Goal: Find specific page/section: Find specific page/section

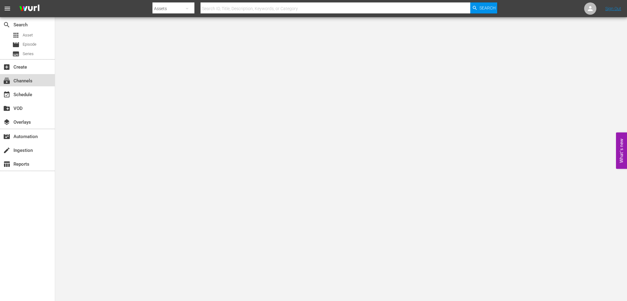
click at [8, 75] on div "subscriptions Channels" at bounding box center [27, 80] width 55 height 12
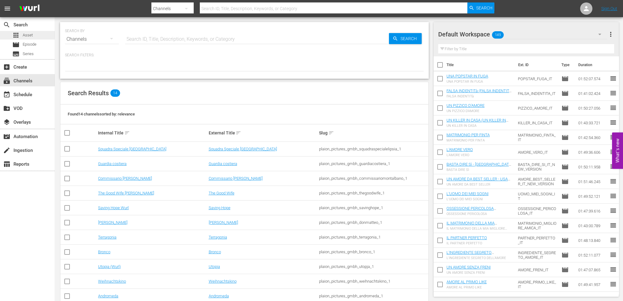
click at [32, 32] on span "Asset" at bounding box center [28, 35] width 10 height 6
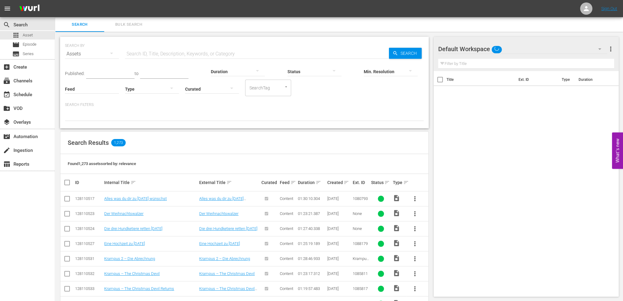
click at [170, 57] on input "text" at bounding box center [257, 54] width 264 height 15
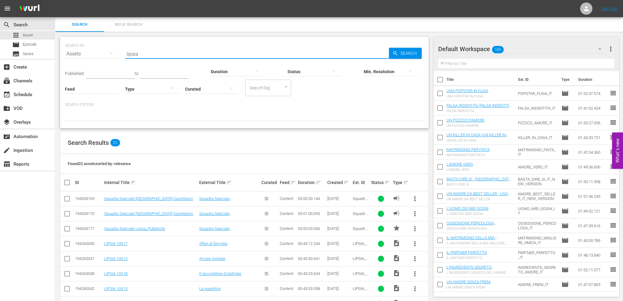
click at [132, 54] on input "lipsia" at bounding box center [257, 54] width 264 height 15
type input "s"
type input "g"
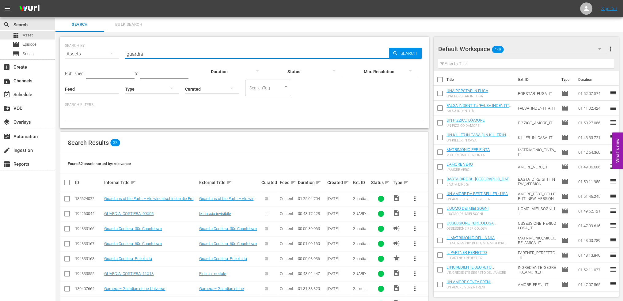
click at [139, 55] on input "guardia" at bounding box center [257, 54] width 264 height 15
type input "lipsia"
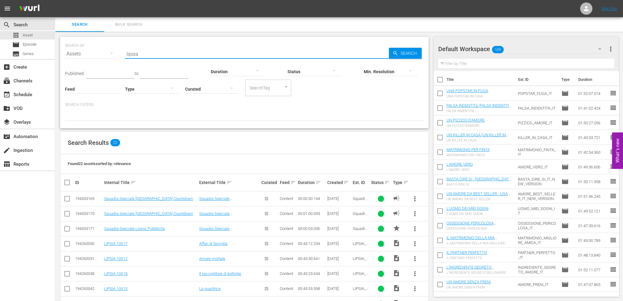
drag, startPoint x: 232, startPoint y: 48, endPoint x: 228, endPoint y: 54, distance: 6.6
click at [232, 48] on input "lipsia" at bounding box center [257, 54] width 264 height 15
click at [228, 54] on input "lipsia" at bounding box center [257, 54] width 264 height 15
click at [24, 159] on div "table_chart Reports" at bounding box center [27, 163] width 55 height 12
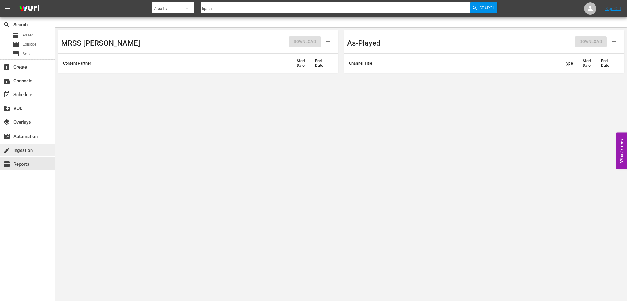
click at [27, 152] on div "create Ingestion" at bounding box center [17, 150] width 34 height 6
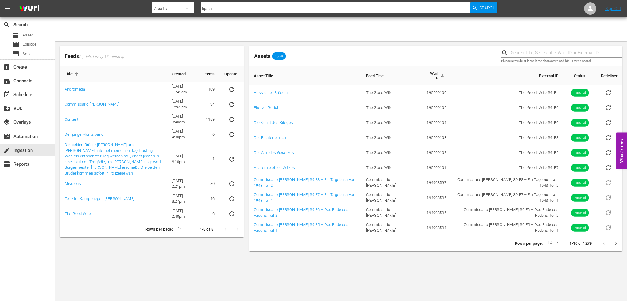
click at [557, 244] on body "menu Search By Assets Search ID, Title, Description, Keywords, or Category lips…" at bounding box center [313, 150] width 627 height 301
click at [552, 254] on li "15" at bounding box center [551, 253] width 15 height 10
type input "15"
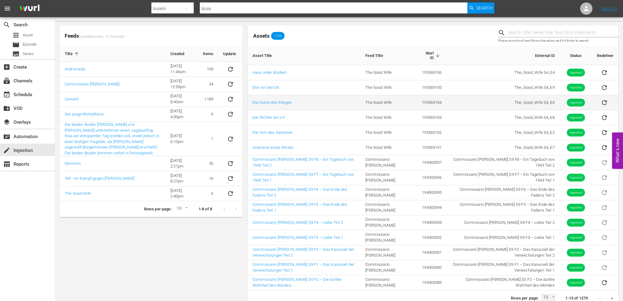
scroll to position [29, 0]
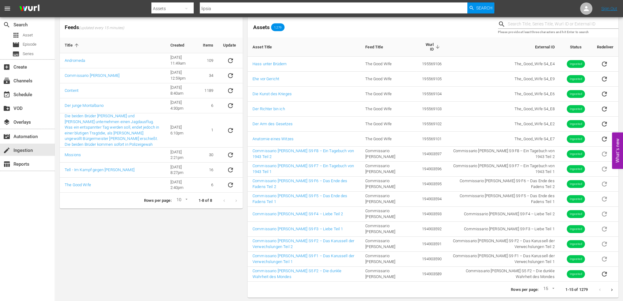
click at [614, 287] on button "Next page" at bounding box center [611, 290] width 12 height 12
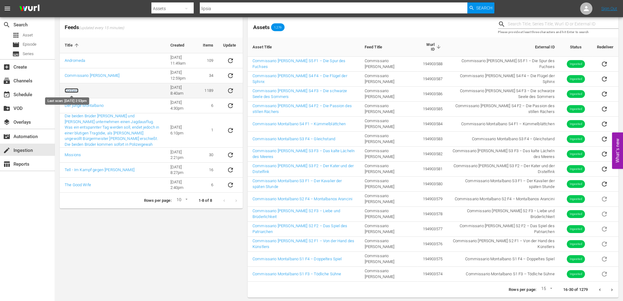
click at [75, 92] on link "Content" at bounding box center [72, 90] width 14 height 5
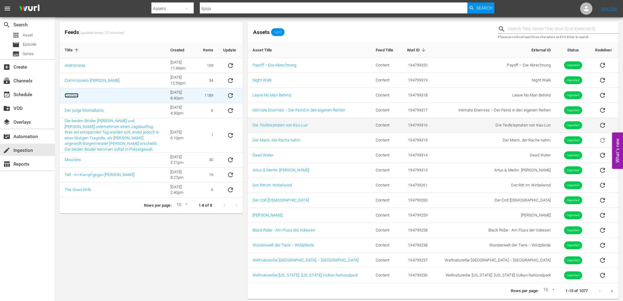
scroll to position [25, 0]
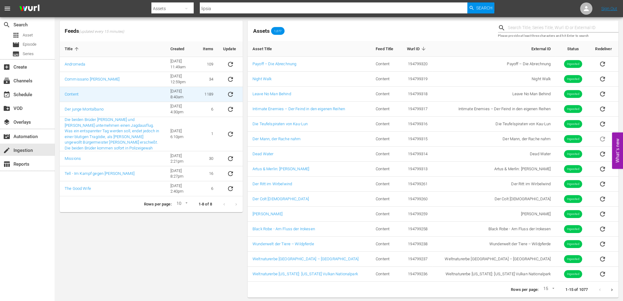
click at [612, 288] on icon "Next page" at bounding box center [611, 290] width 5 height 5
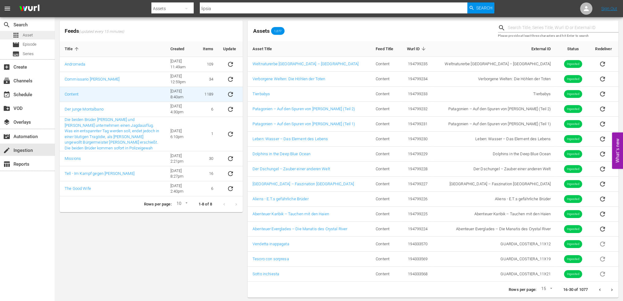
click at [21, 35] on div "apps Asset" at bounding box center [22, 35] width 21 height 9
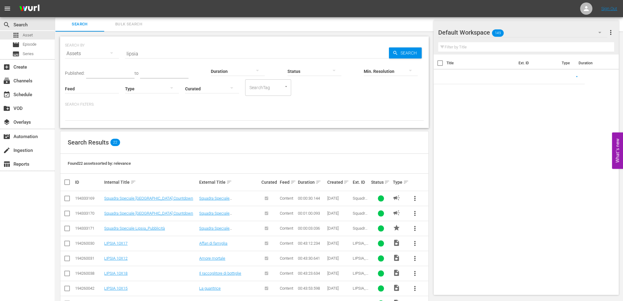
scroll to position [25, 0]
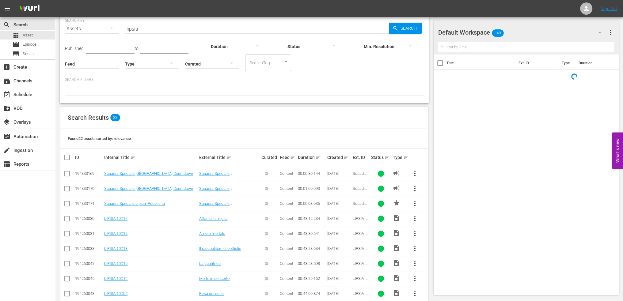
click at [147, 27] on input "lipsia" at bounding box center [257, 28] width 264 height 15
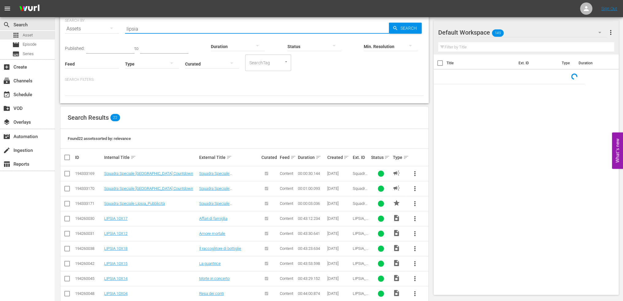
click at [147, 27] on input "lipsia" at bounding box center [257, 28] width 264 height 15
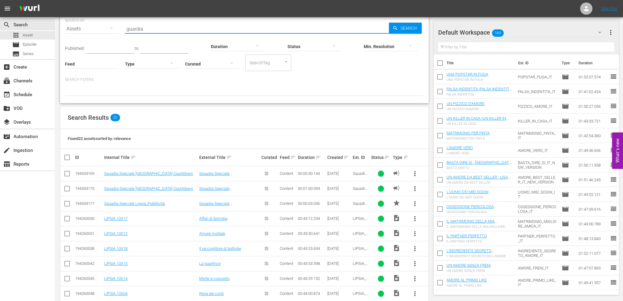
type input "guardia"
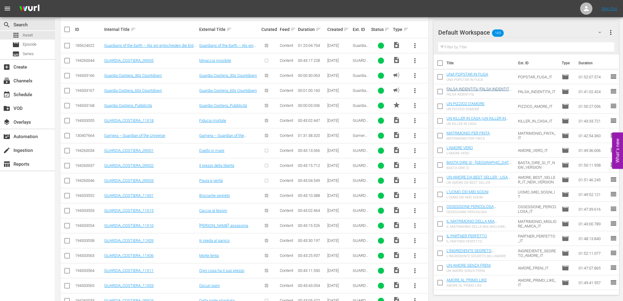
scroll to position [215, 0]
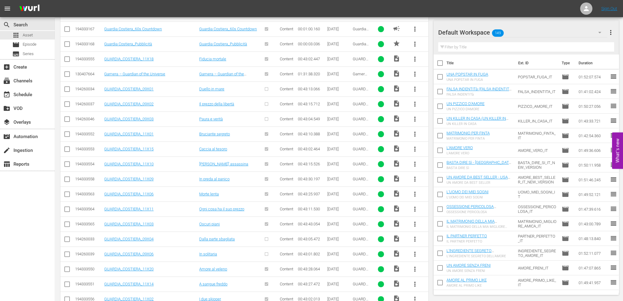
click at [558, 34] on div "Default Workspace 149" at bounding box center [522, 32] width 169 height 17
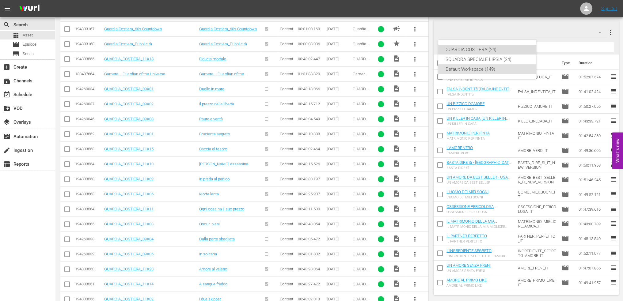
click at [463, 50] on div "GUARDIA COSTIERA (24)" at bounding box center [486, 50] width 83 height 10
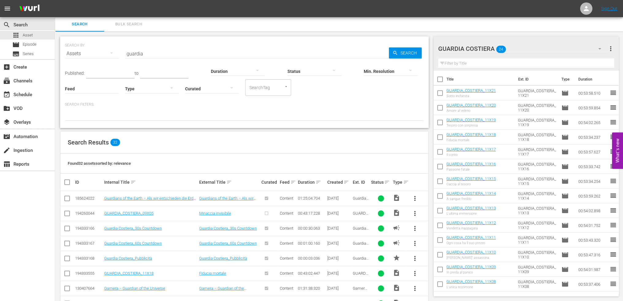
scroll to position [0, 0]
click at [33, 37] on div "apps Asset" at bounding box center [27, 35] width 55 height 9
click at [22, 85] on div "subscriptions Channels" at bounding box center [27, 80] width 55 height 12
